Goal: Navigation & Orientation: Find specific page/section

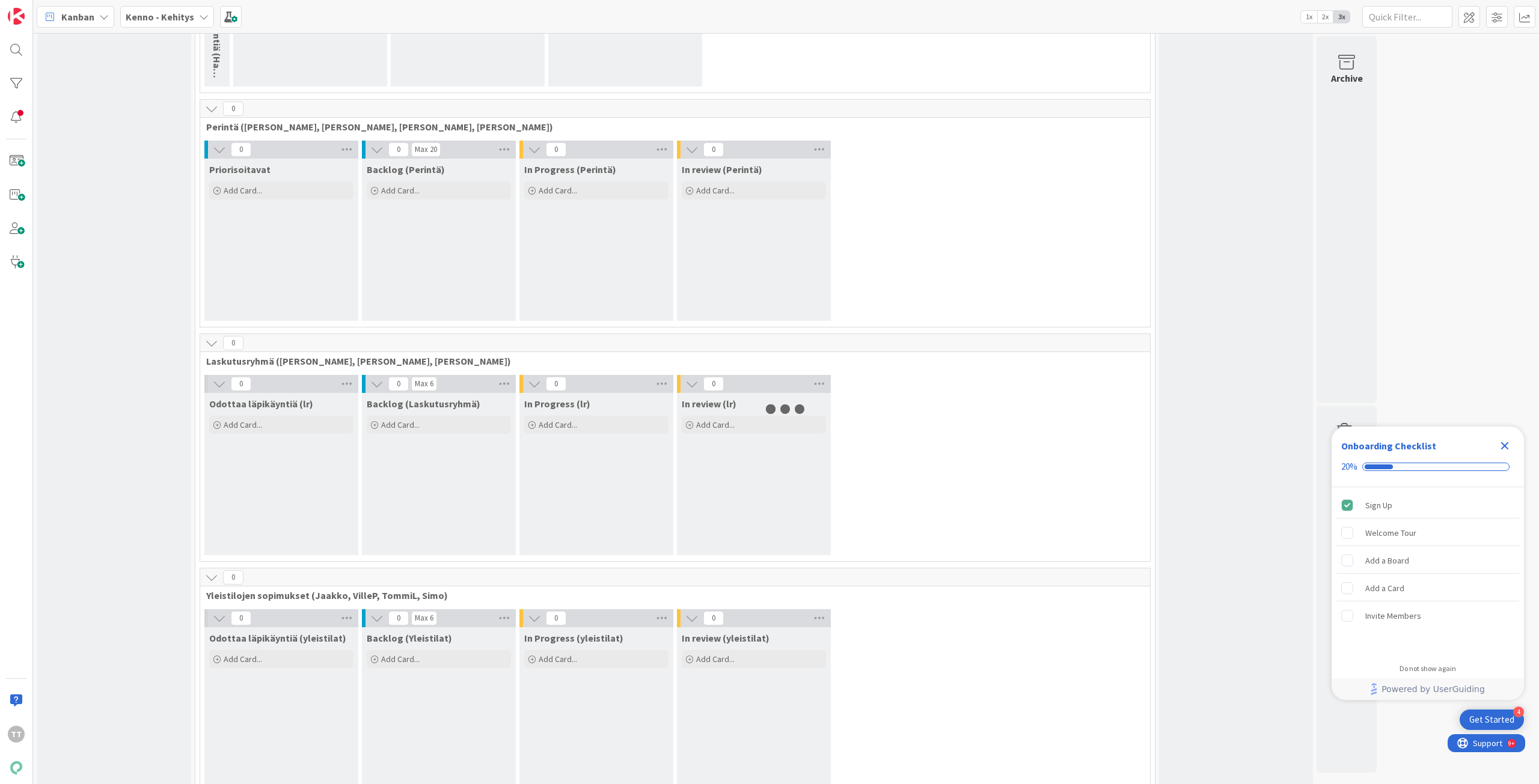
scroll to position [480, 0]
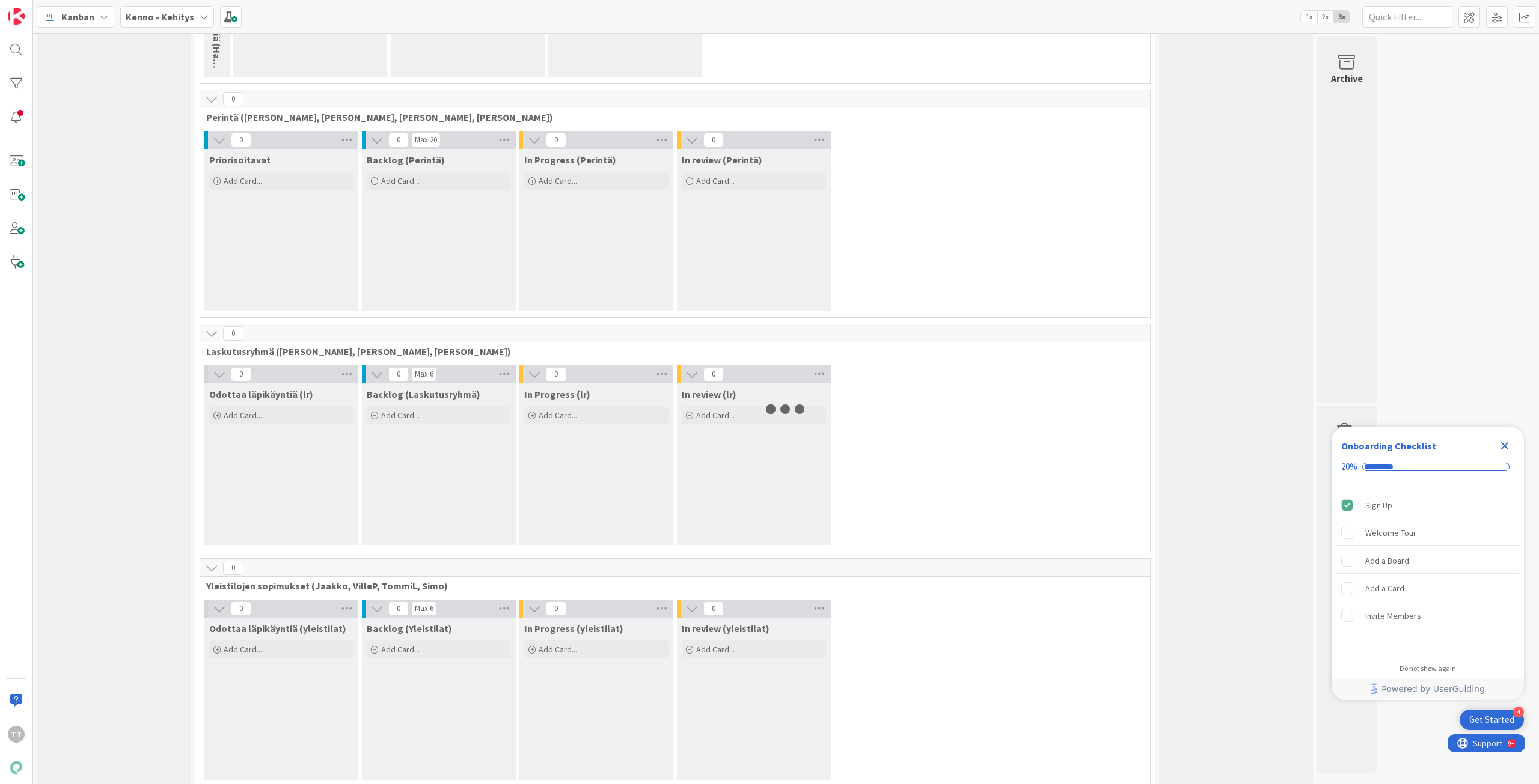
click at [194, 17] on div "Kenno - Kehitys" at bounding box center [167, 17] width 94 height 22
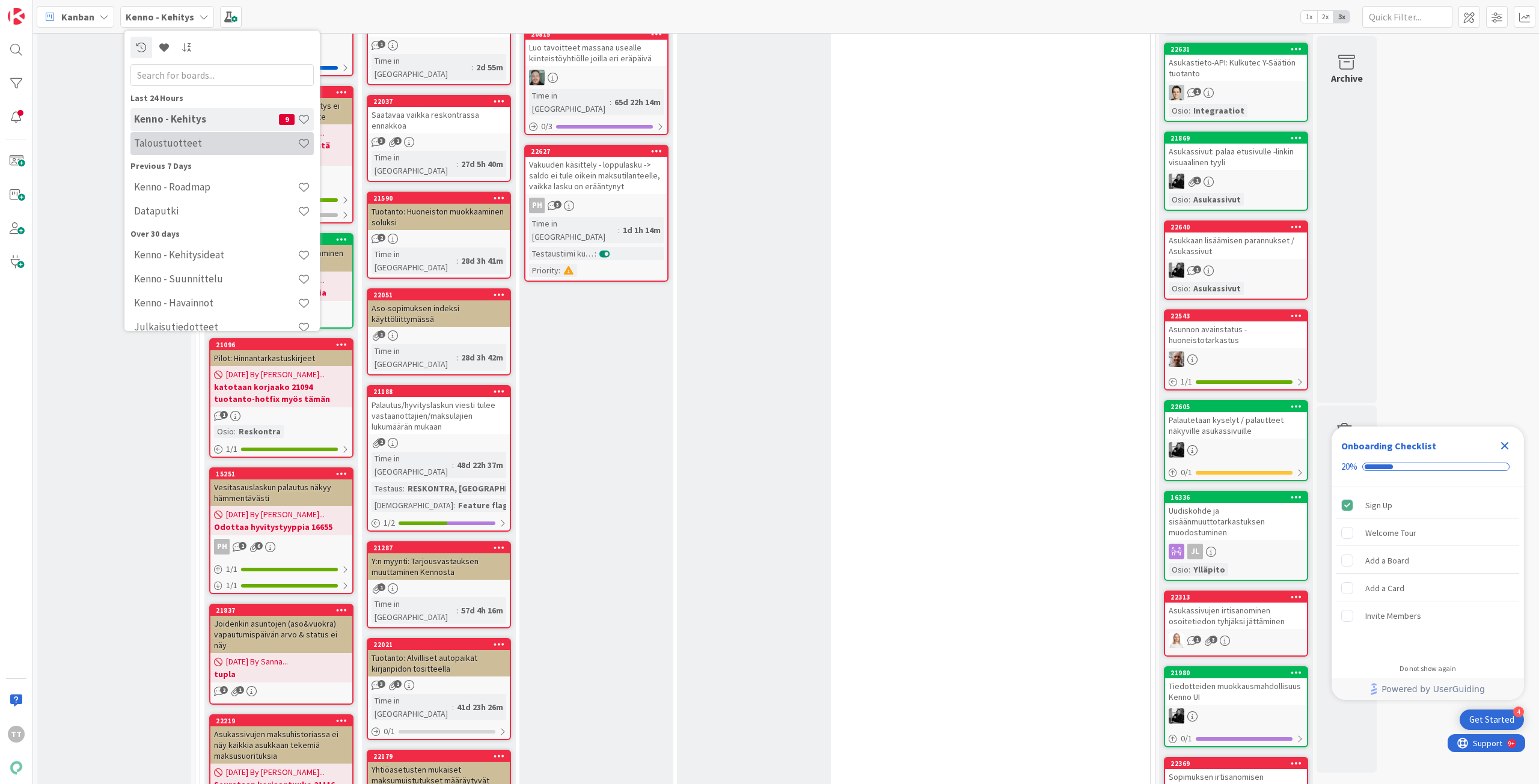
click at [194, 144] on h4 "Taloustuotteet" at bounding box center [216, 143] width 163 height 12
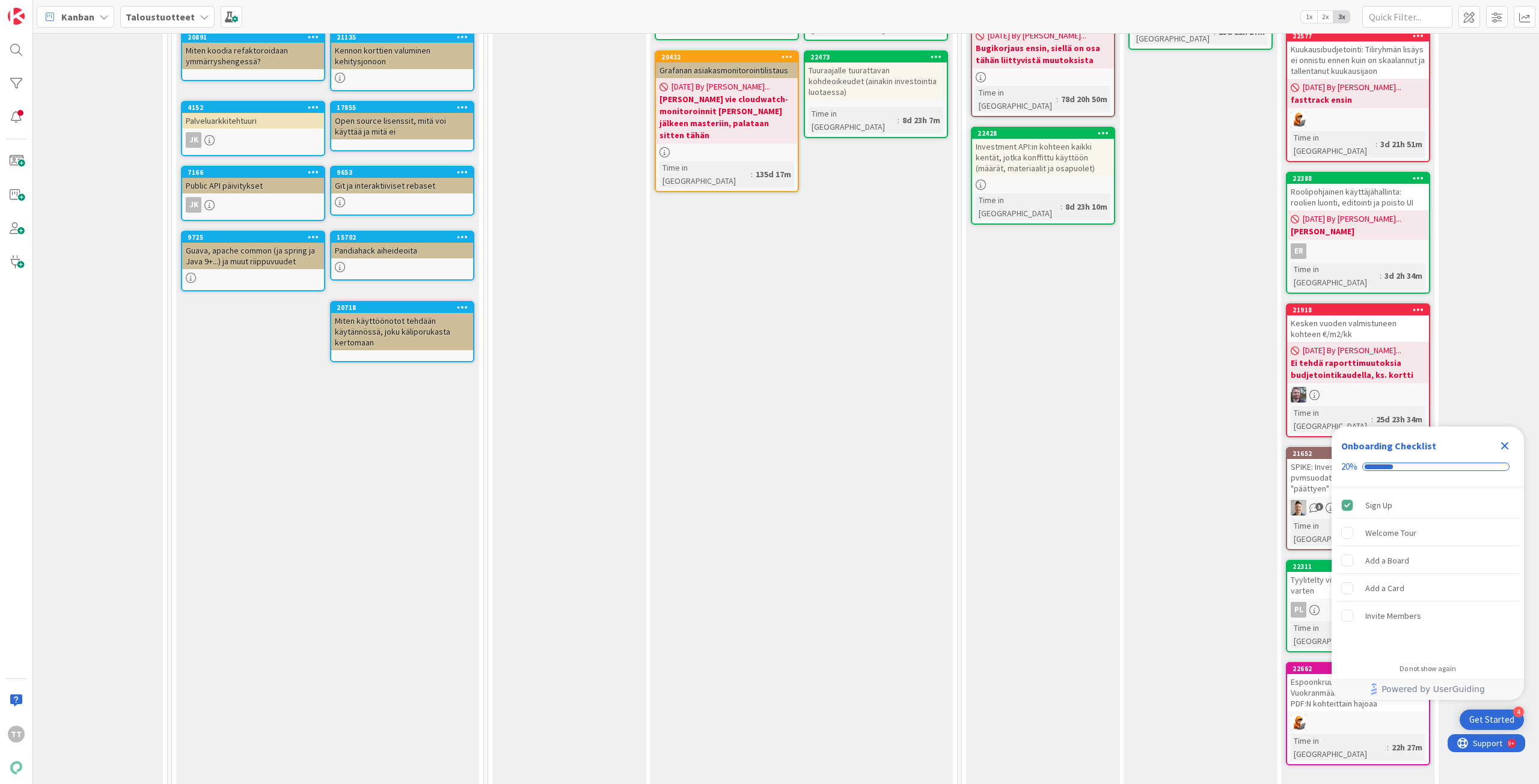
scroll to position [361, 682]
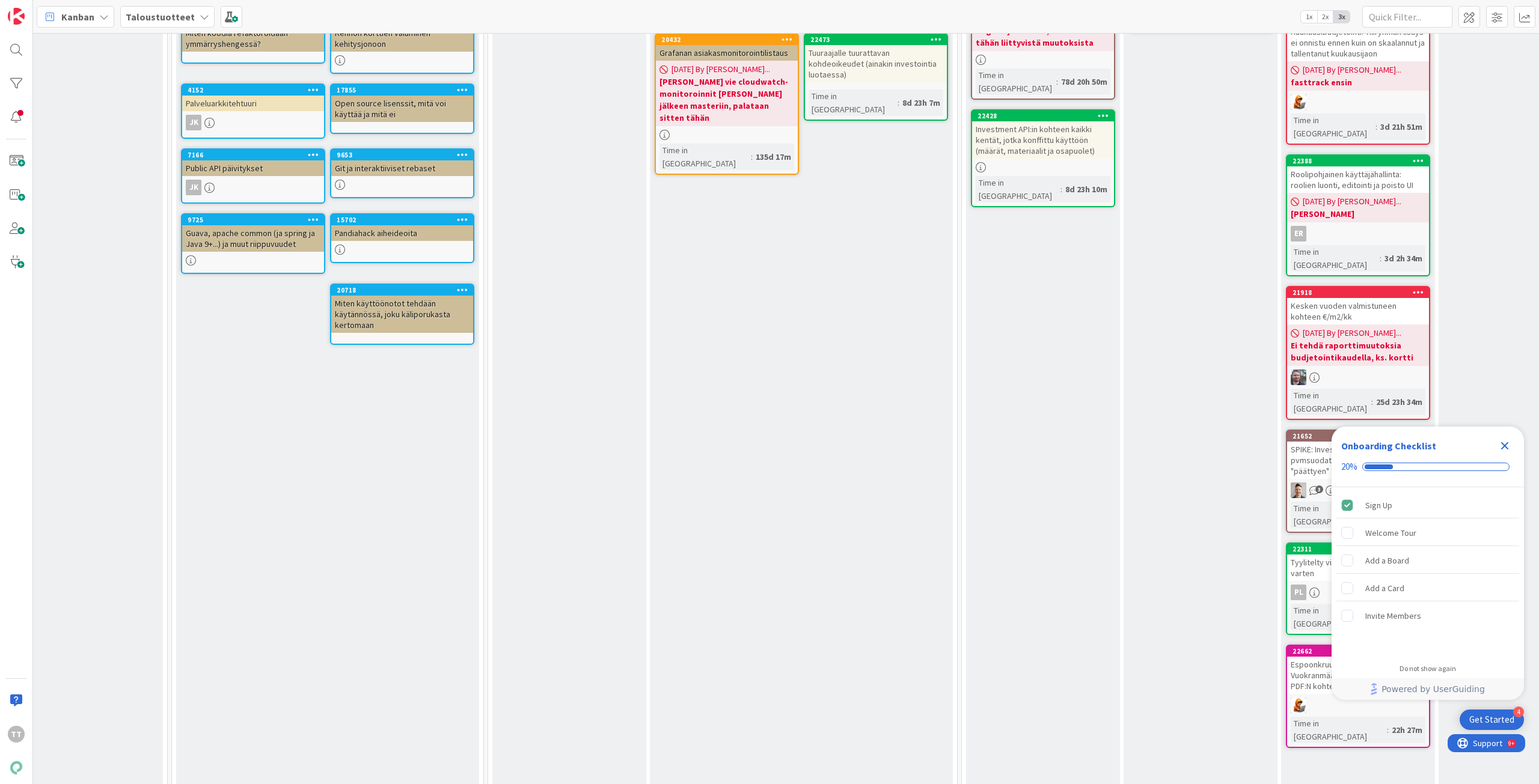
click at [1506, 446] on icon "Close Checklist" at bounding box center [1505, 446] width 8 height 8
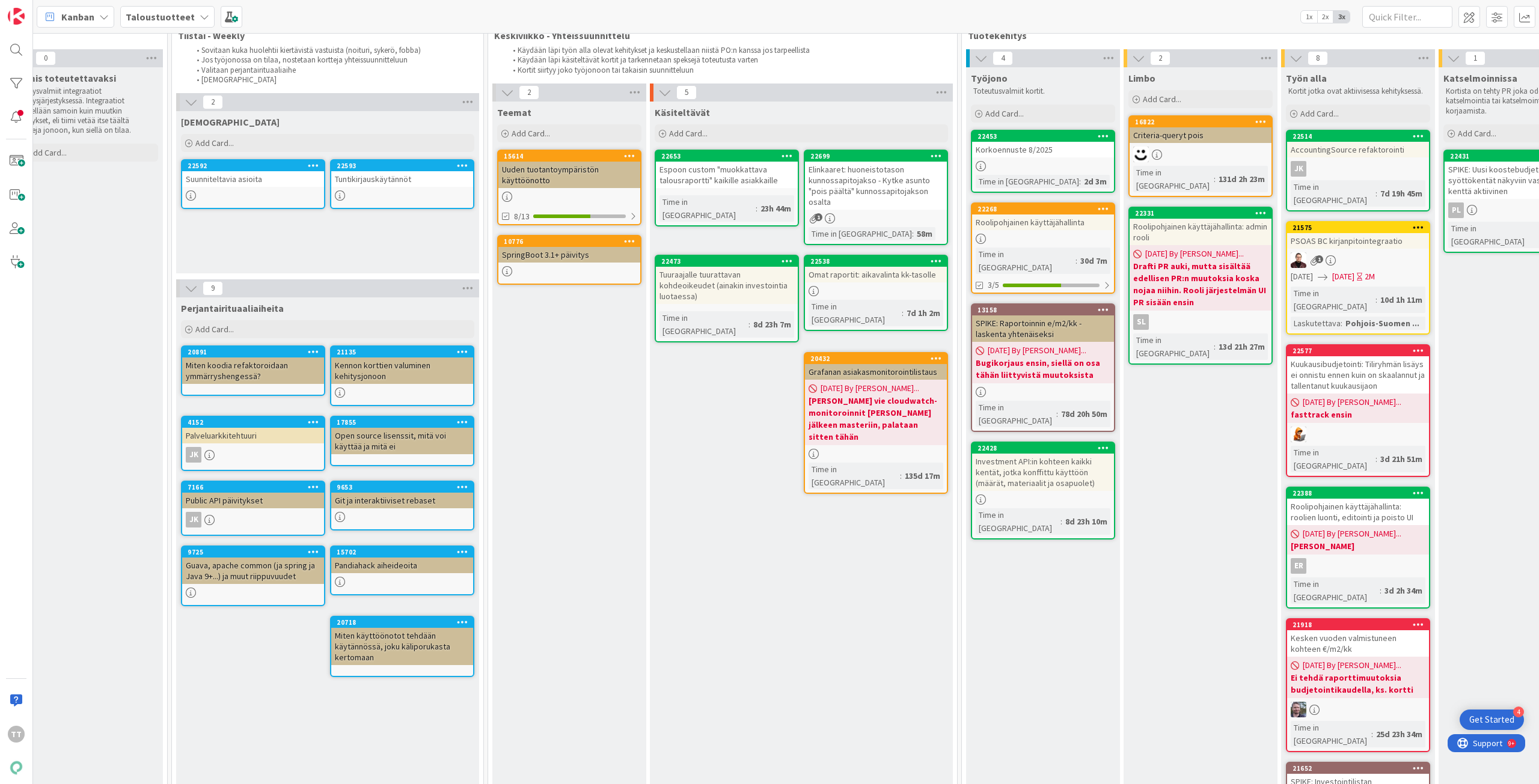
scroll to position [0, 682]
